Goal: Information Seeking & Learning: Learn about a topic

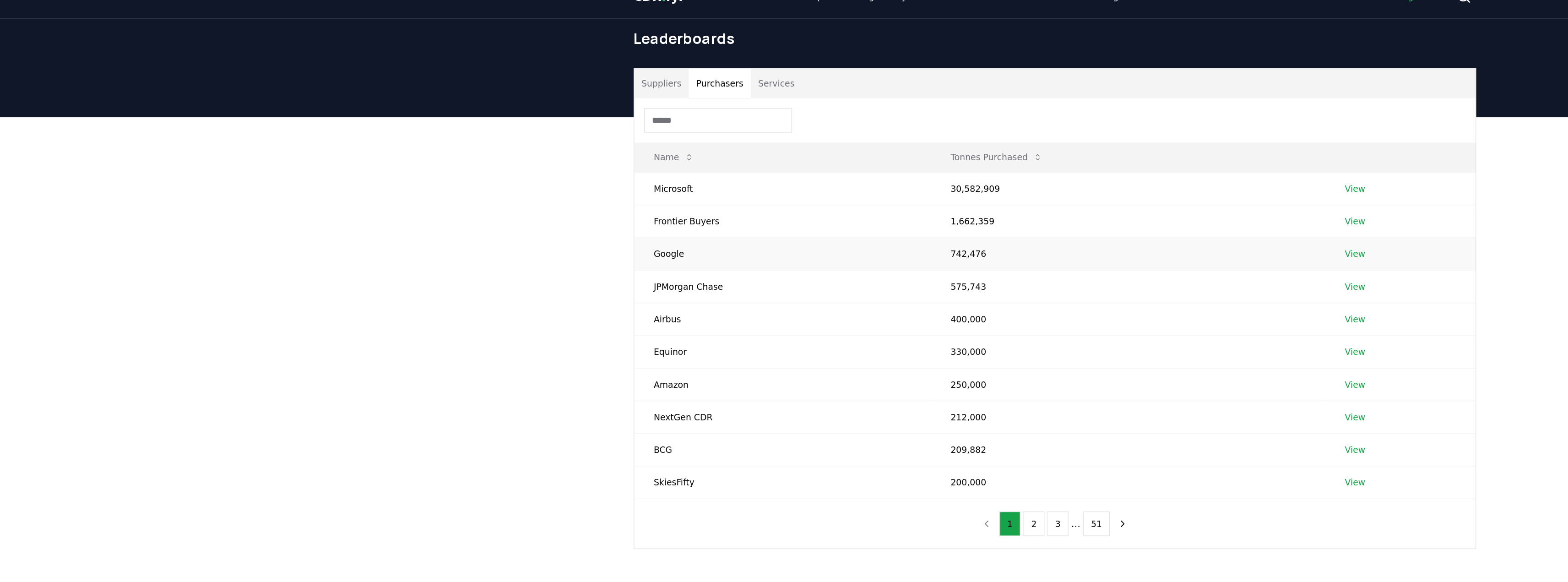
click at [1004, 209] on link "View" at bounding box center [1008, 207] width 15 height 9
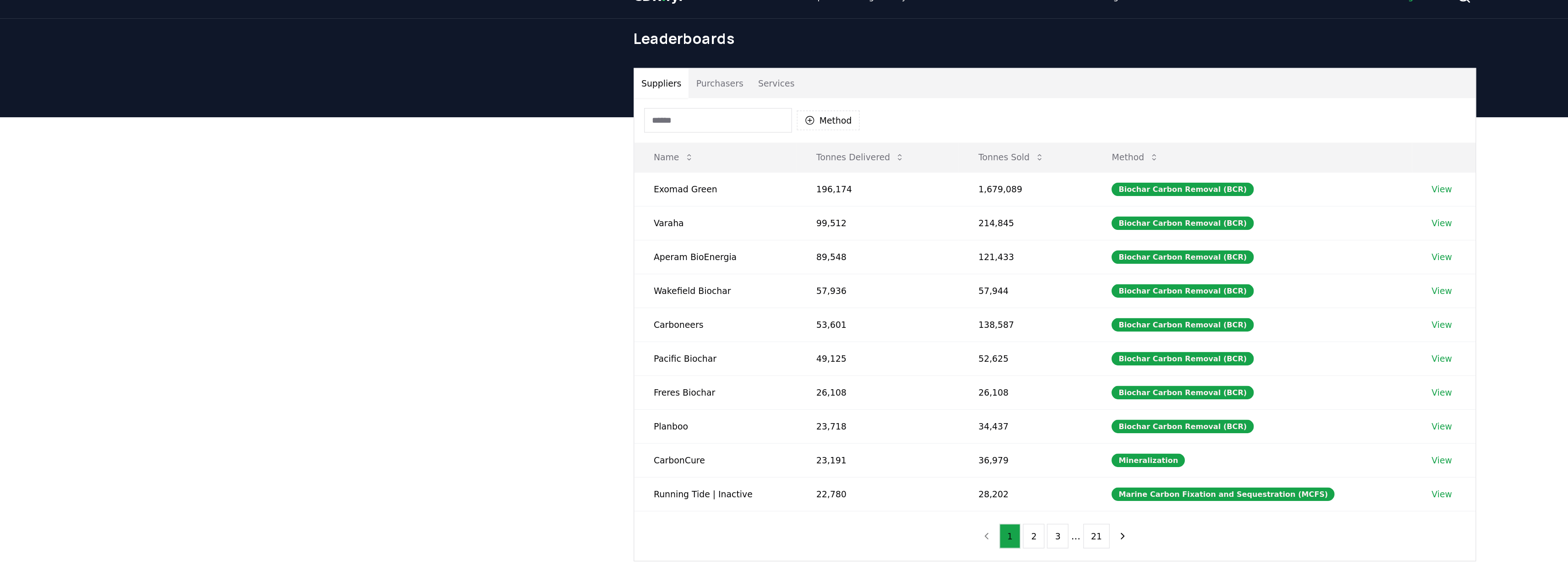
click at [549, 88] on button "Purchasers" at bounding box center [535, 81] width 47 height 22
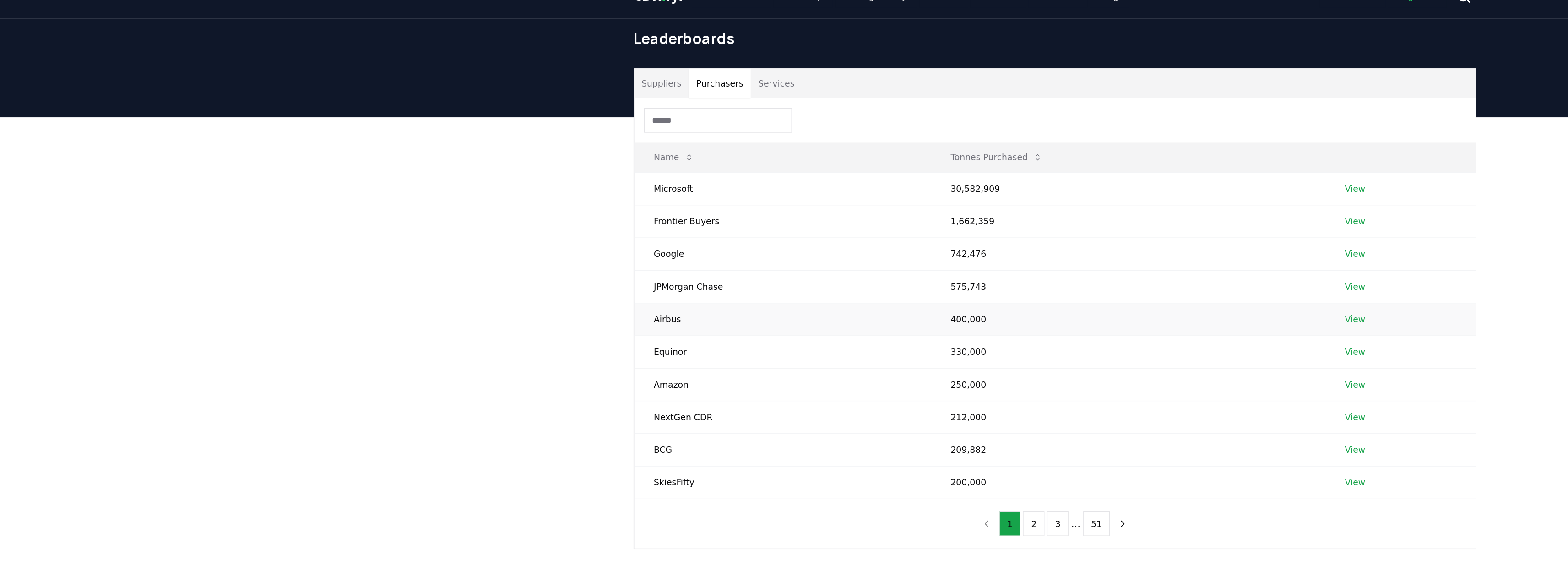
click at [1006, 253] on link "View" at bounding box center [1008, 256] width 15 height 9
